Goal: Find specific page/section: Find specific page/section

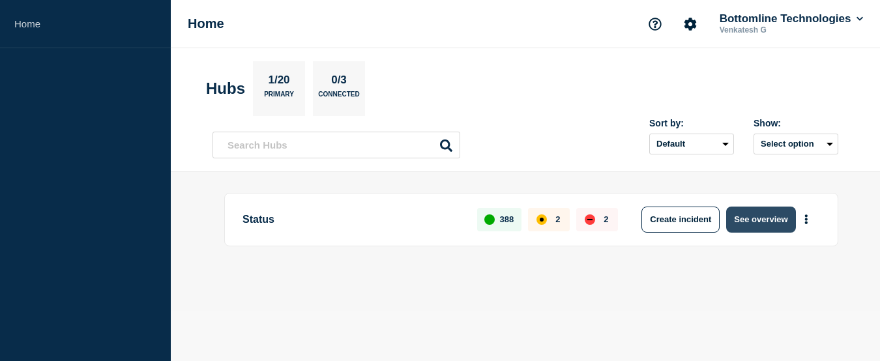
click at [766, 218] on button "See overview" at bounding box center [760, 220] width 69 height 26
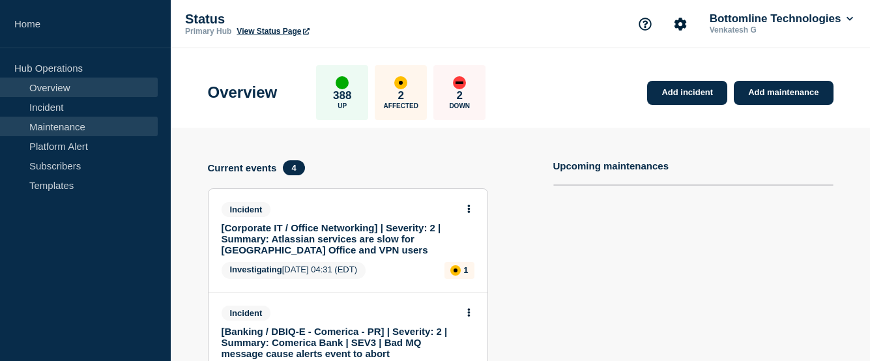
click at [64, 124] on link "Maintenance" at bounding box center [79, 127] width 158 height 20
